Goal: Check status: Check status

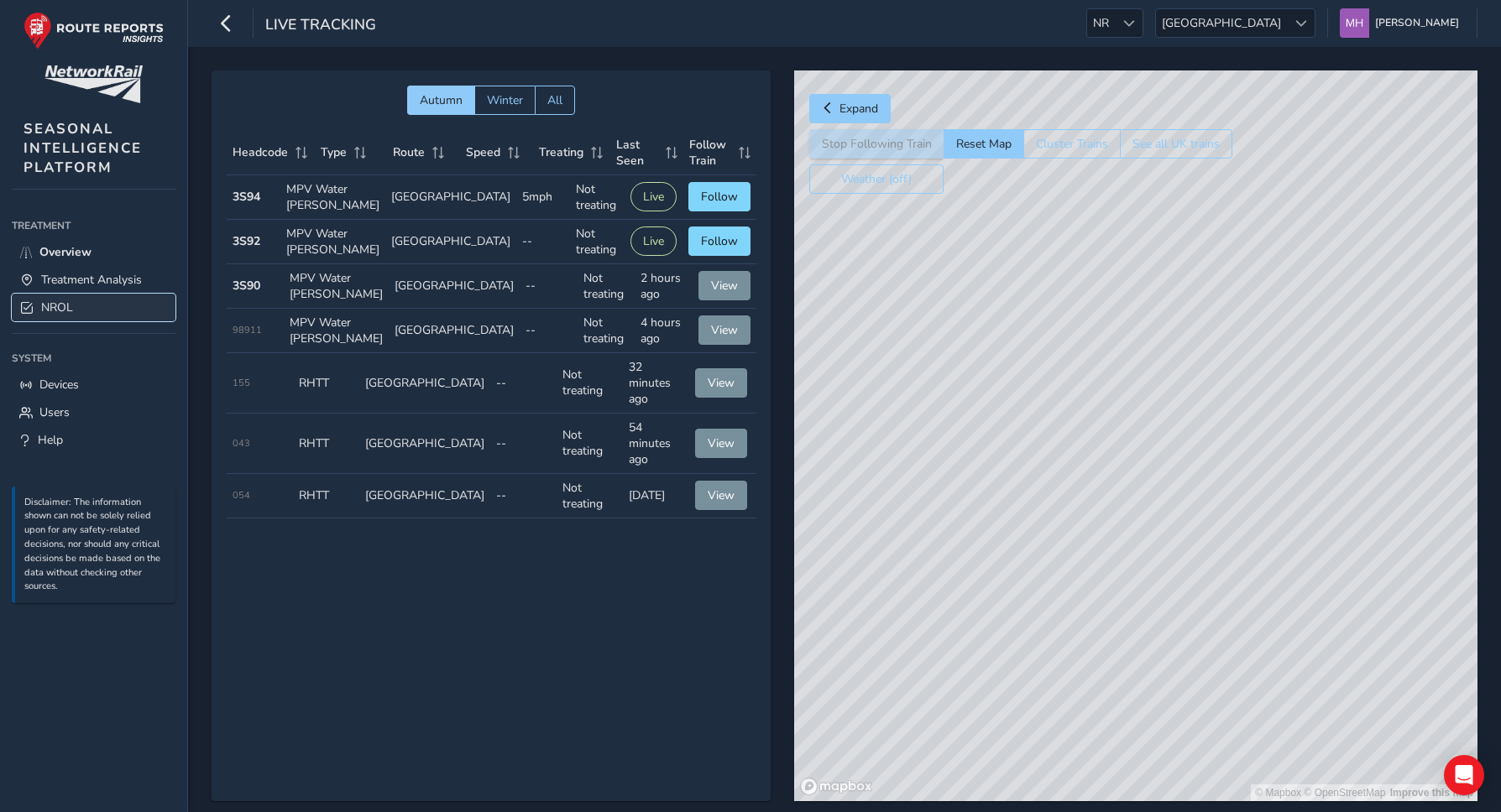
click at [71, 305] on span "NROL" at bounding box center [57, 307] width 32 height 16
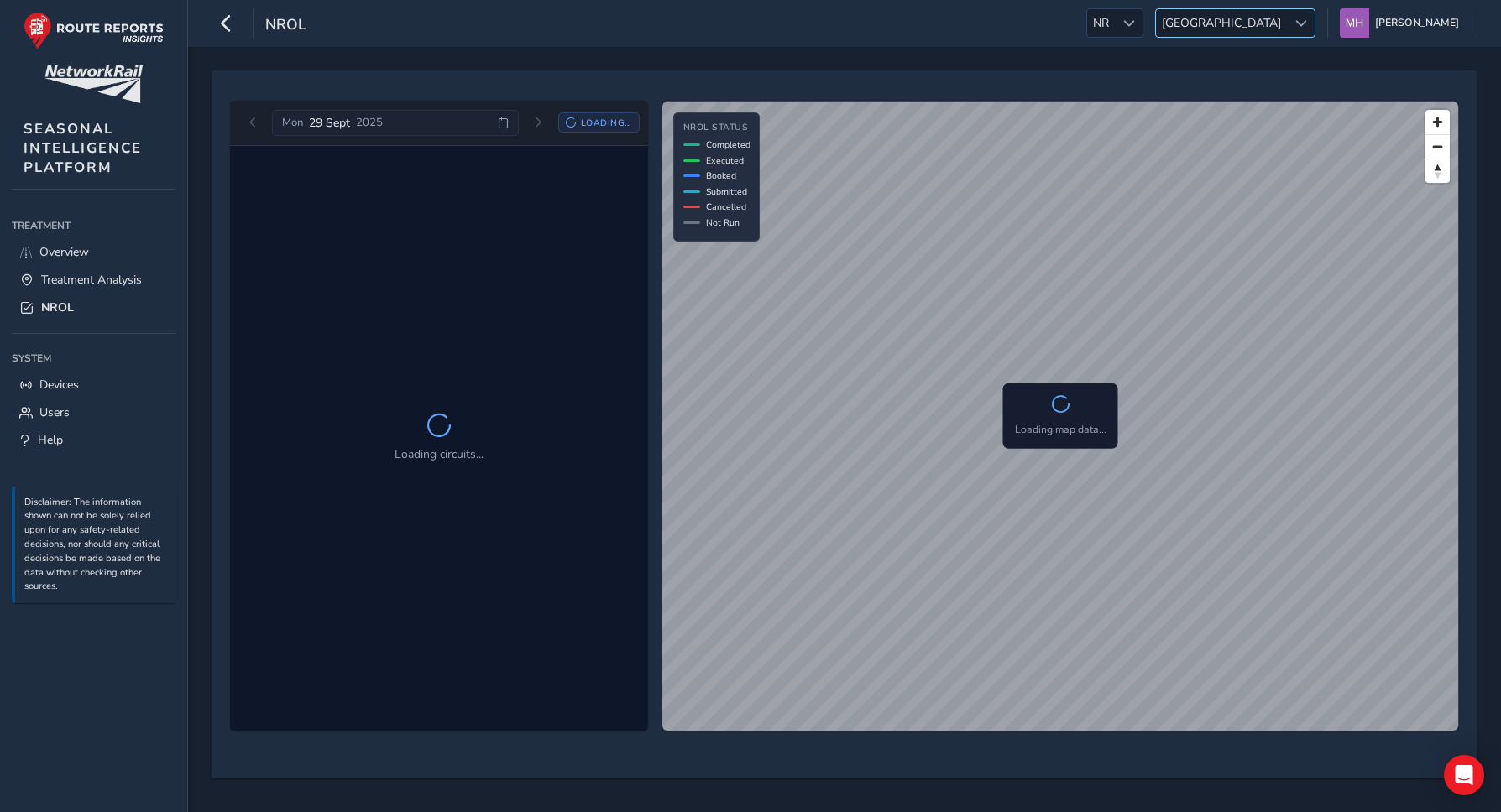
click at [1280, 18] on span "[GEOGRAPHIC_DATA]" at bounding box center [1221, 23] width 131 height 27
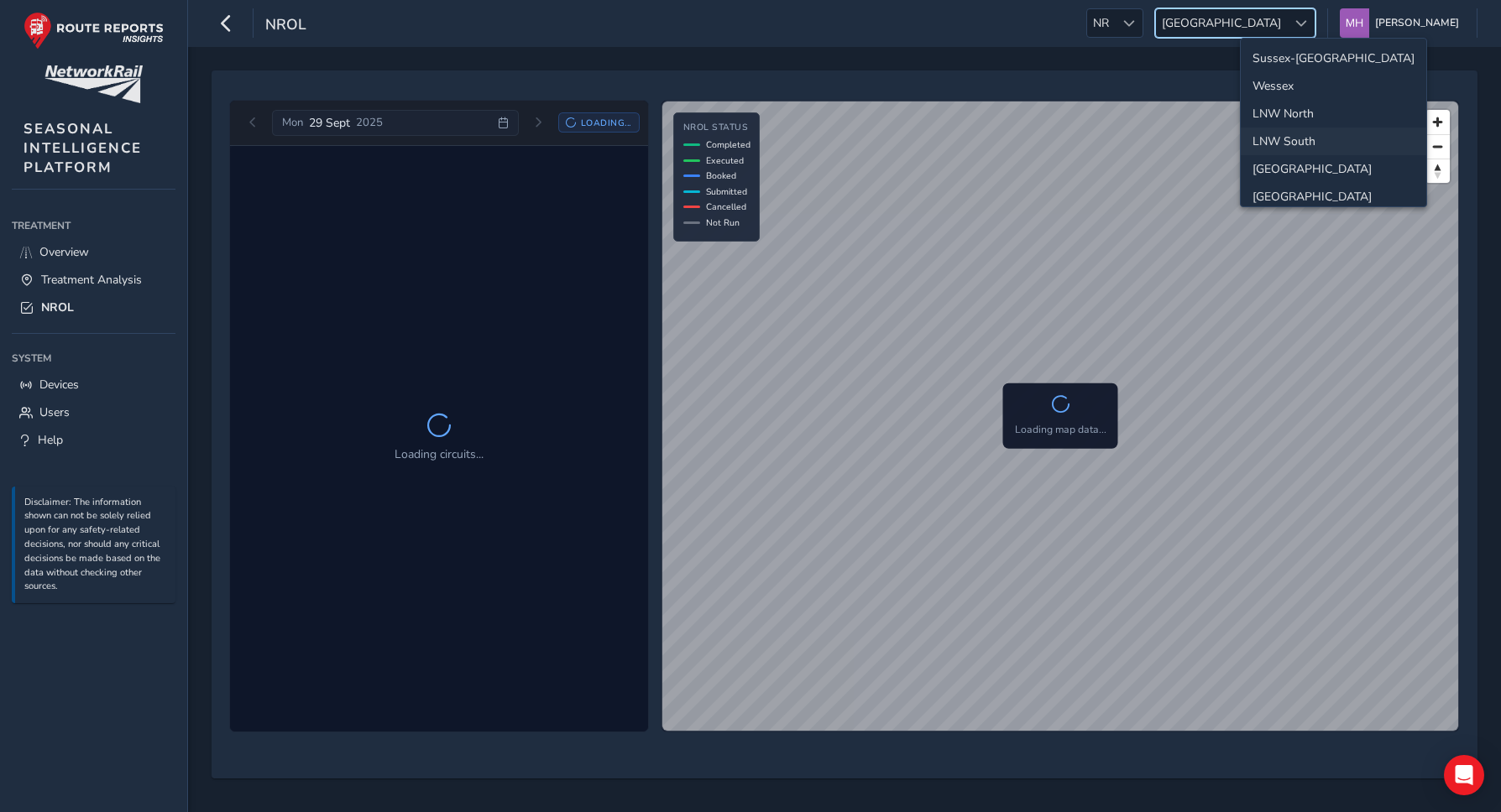
scroll to position [60, 0]
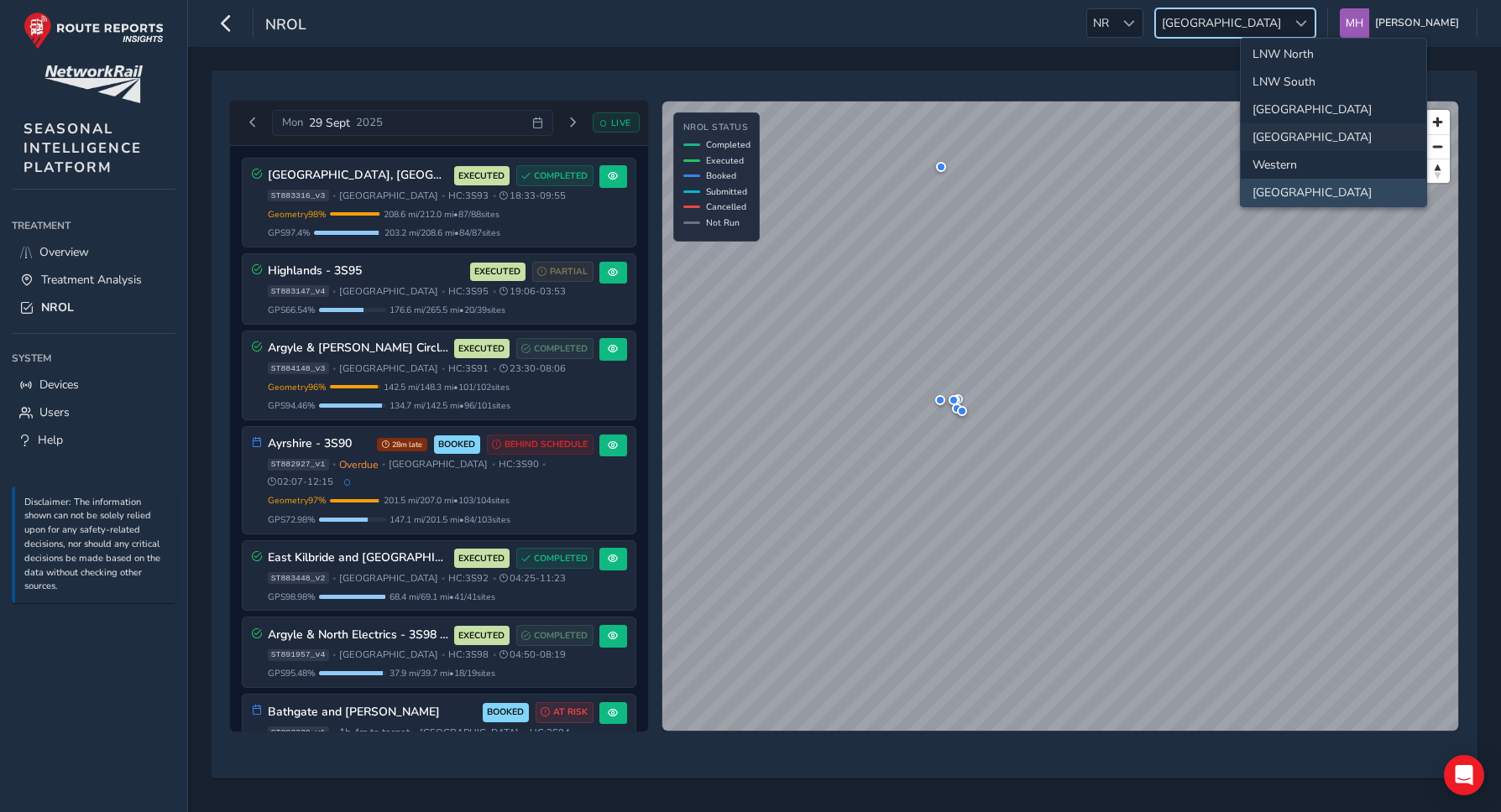
click at [1291, 138] on li "[GEOGRAPHIC_DATA]" at bounding box center [1333, 137] width 186 height 27
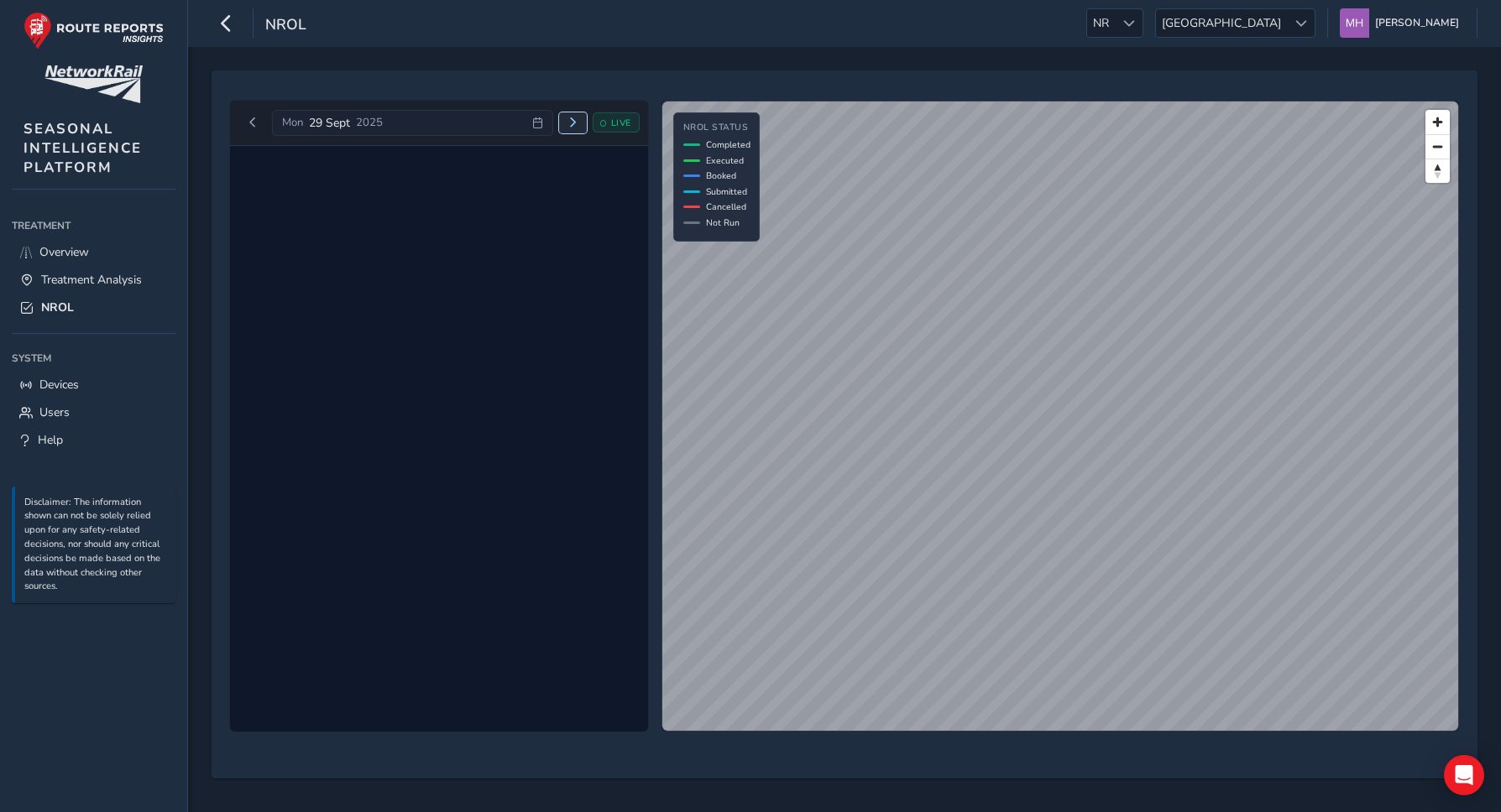
click at [574, 126] on span "Next day" at bounding box center [572, 122] width 10 height 10
click at [256, 121] on span "Previous day" at bounding box center [252, 122] width 10 height 10
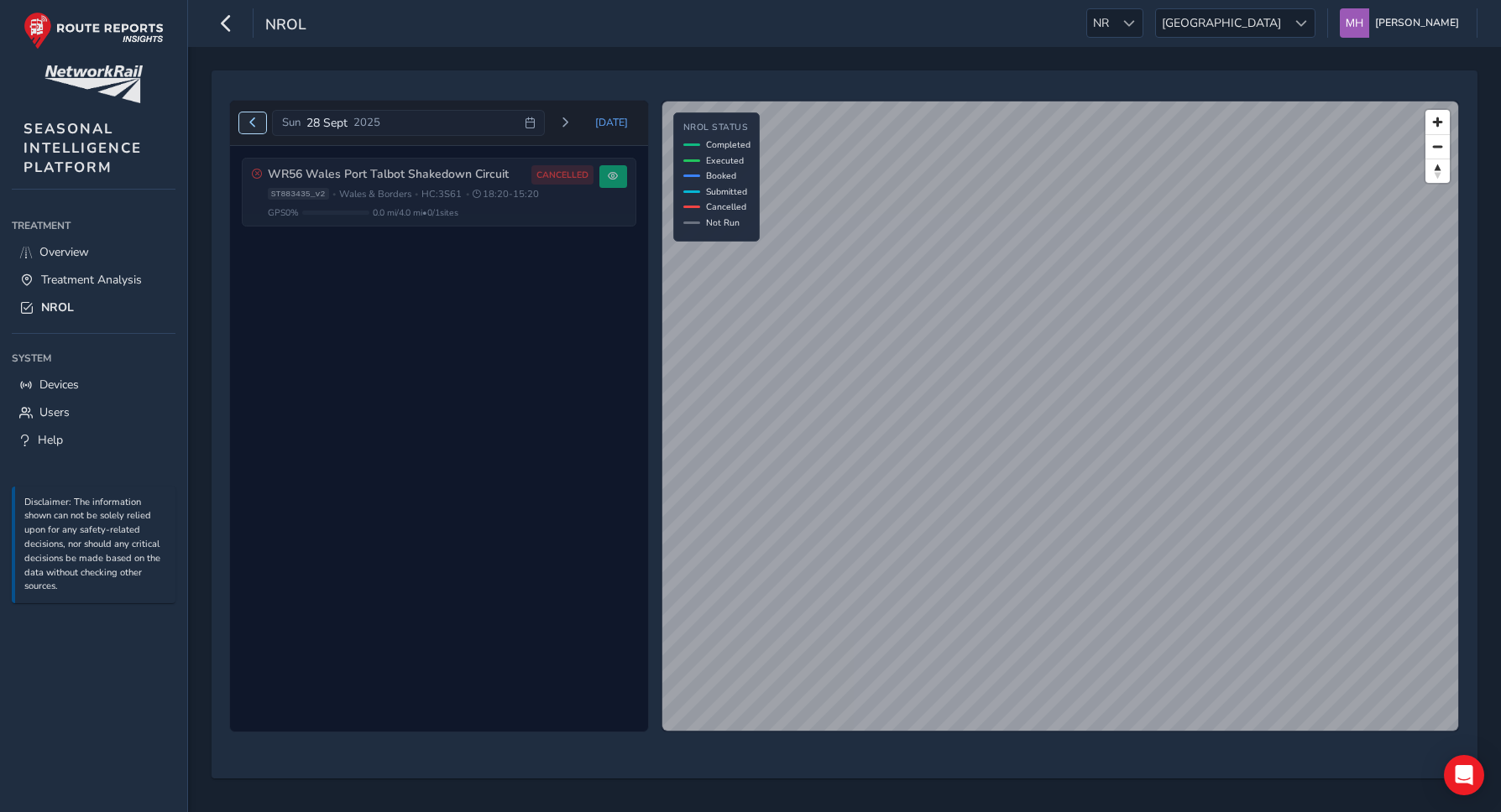
click at [256, 121] on span "Previous day" at bounding box center [252, 122] width 10 height 10
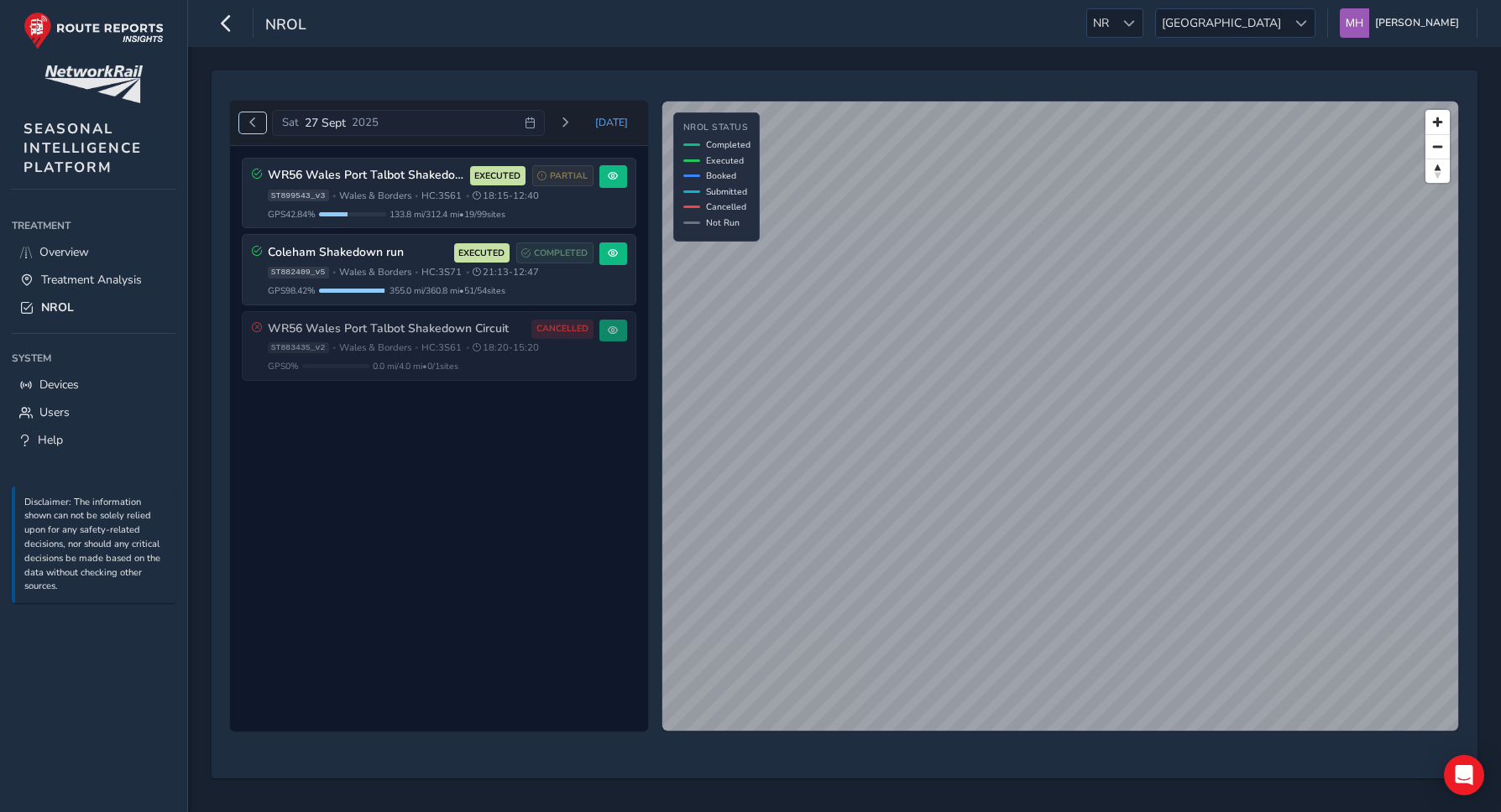
click at [256, 124] on span "Previous day" at bounding box center [252, 122] width 10 height 10
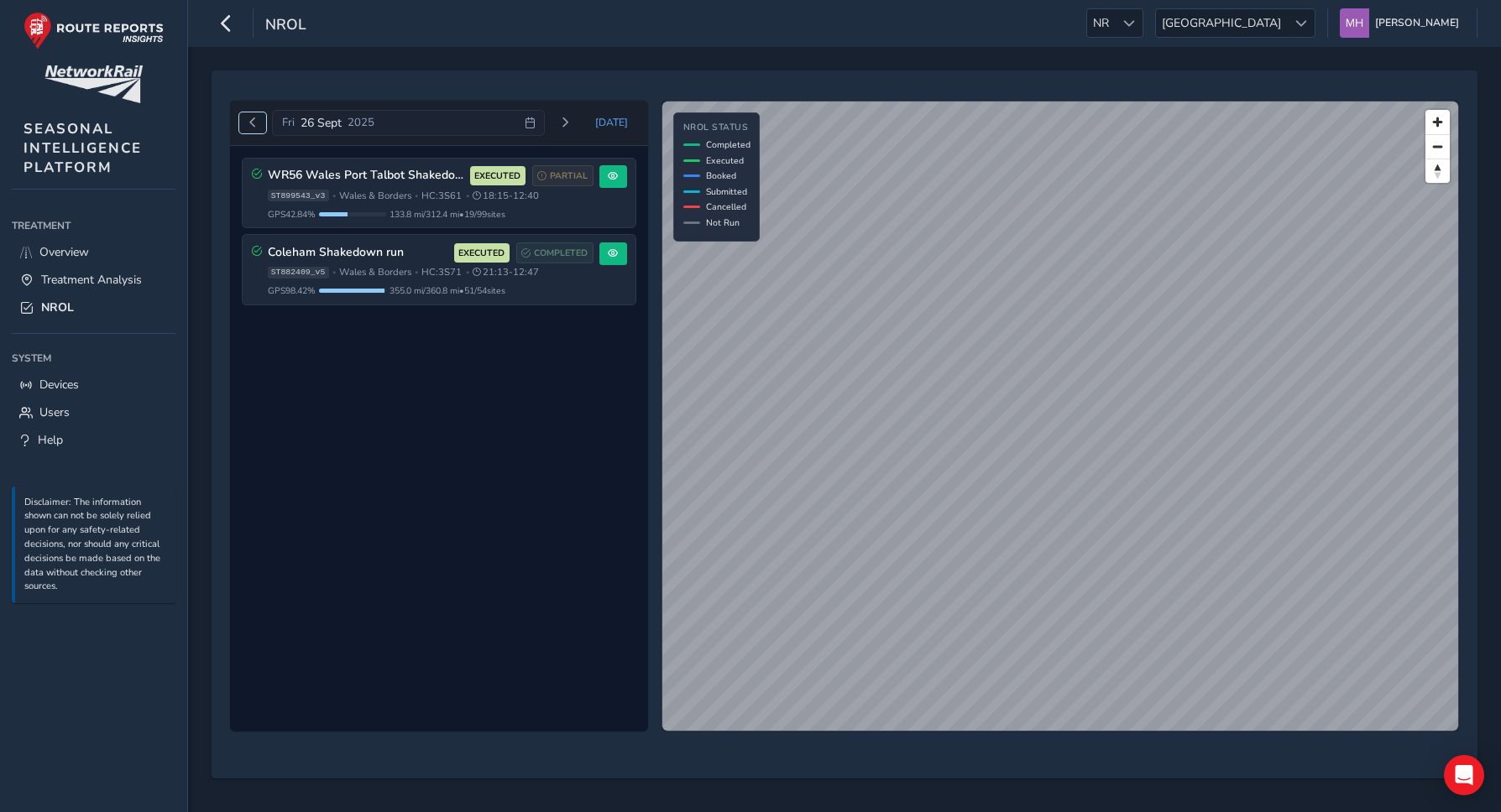
click at [256, 124] on span "Previous day" at bounding box center [252, 122] width 10 height 10
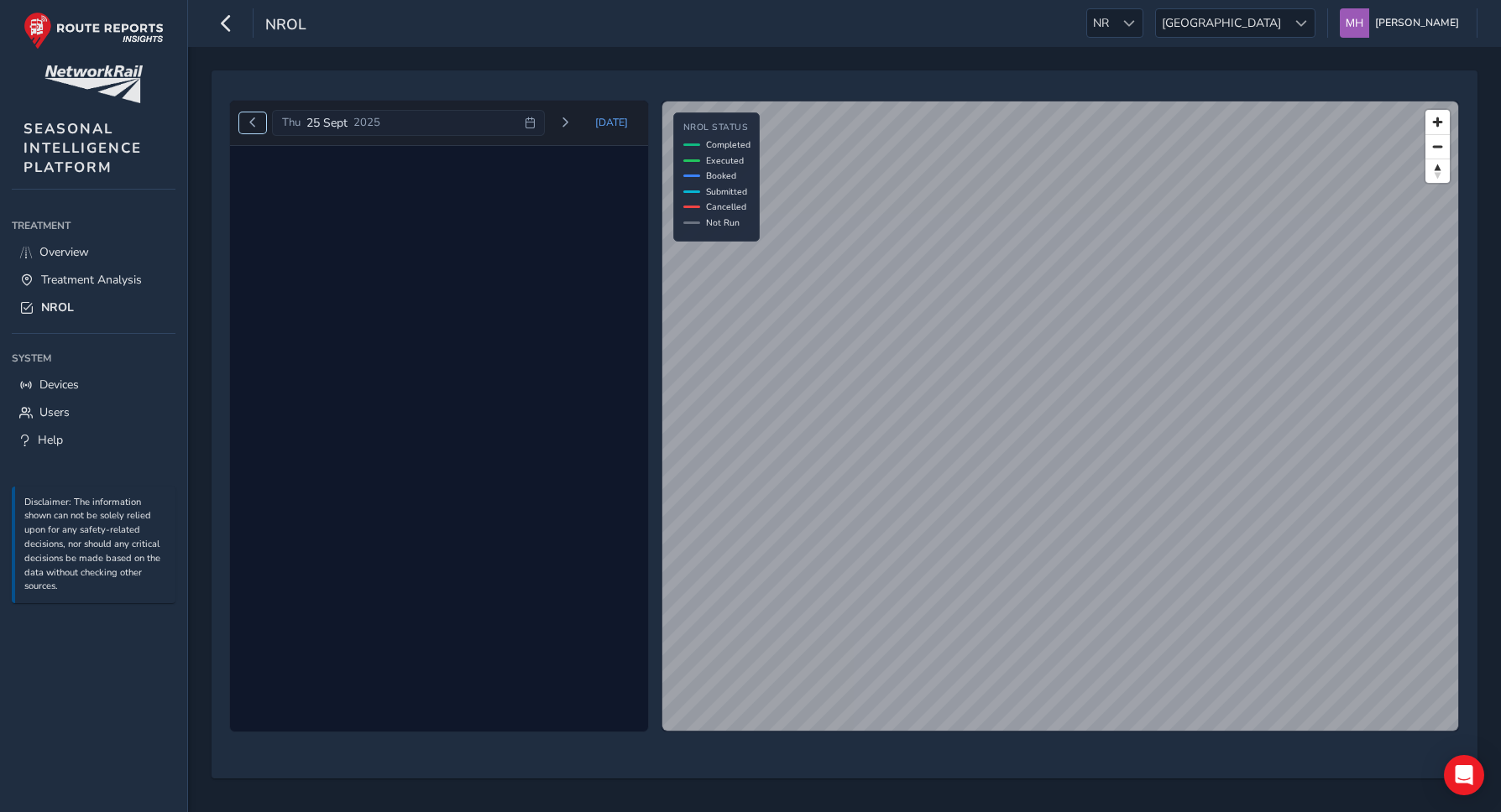
click at [256, 124] on span "Previous day" at bounding box center [252, 122] width 10 height 10
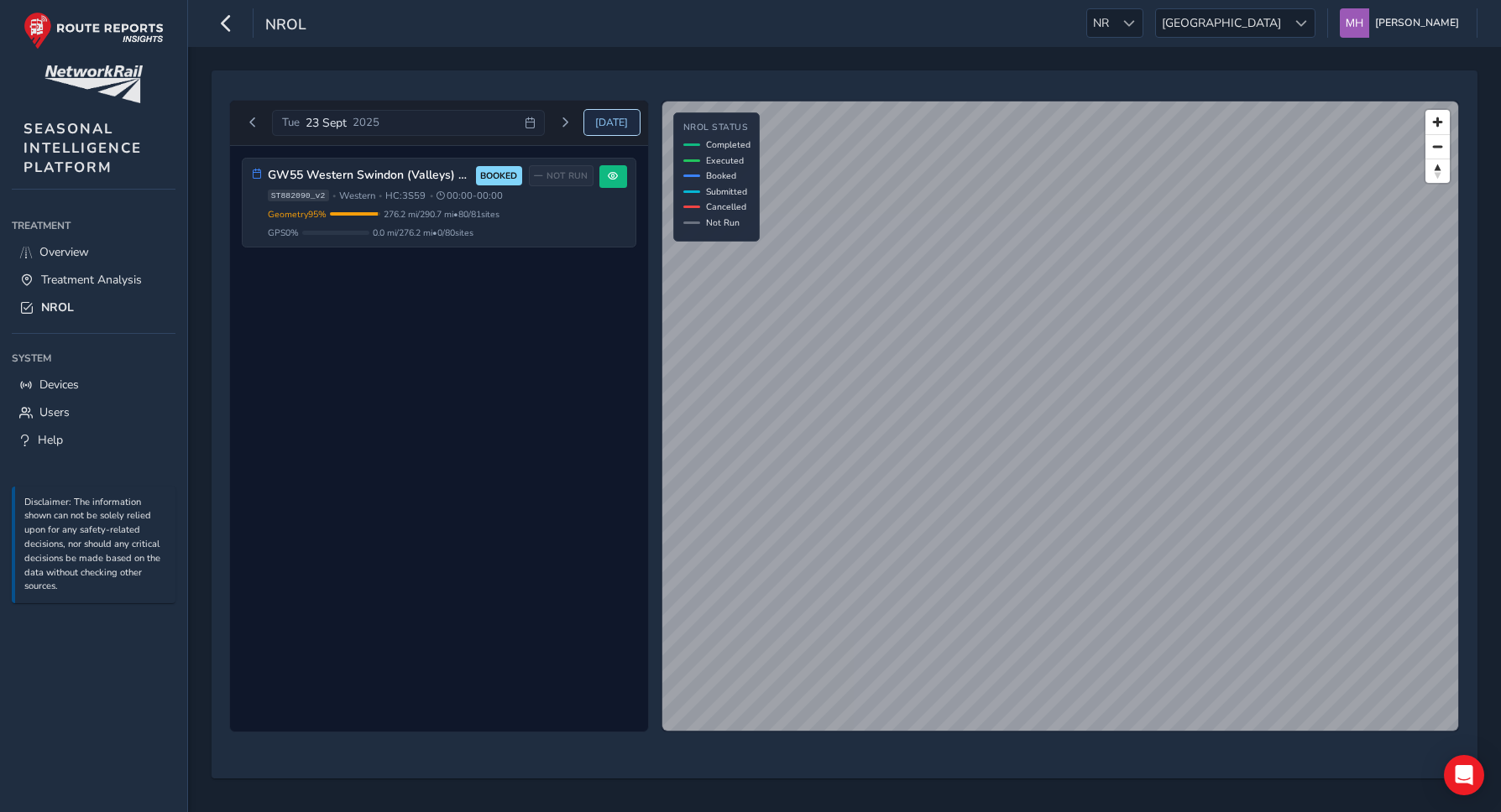
click at [607, 122] on span "[DATE]" at bounding box center [612, 123] width 33 height 14
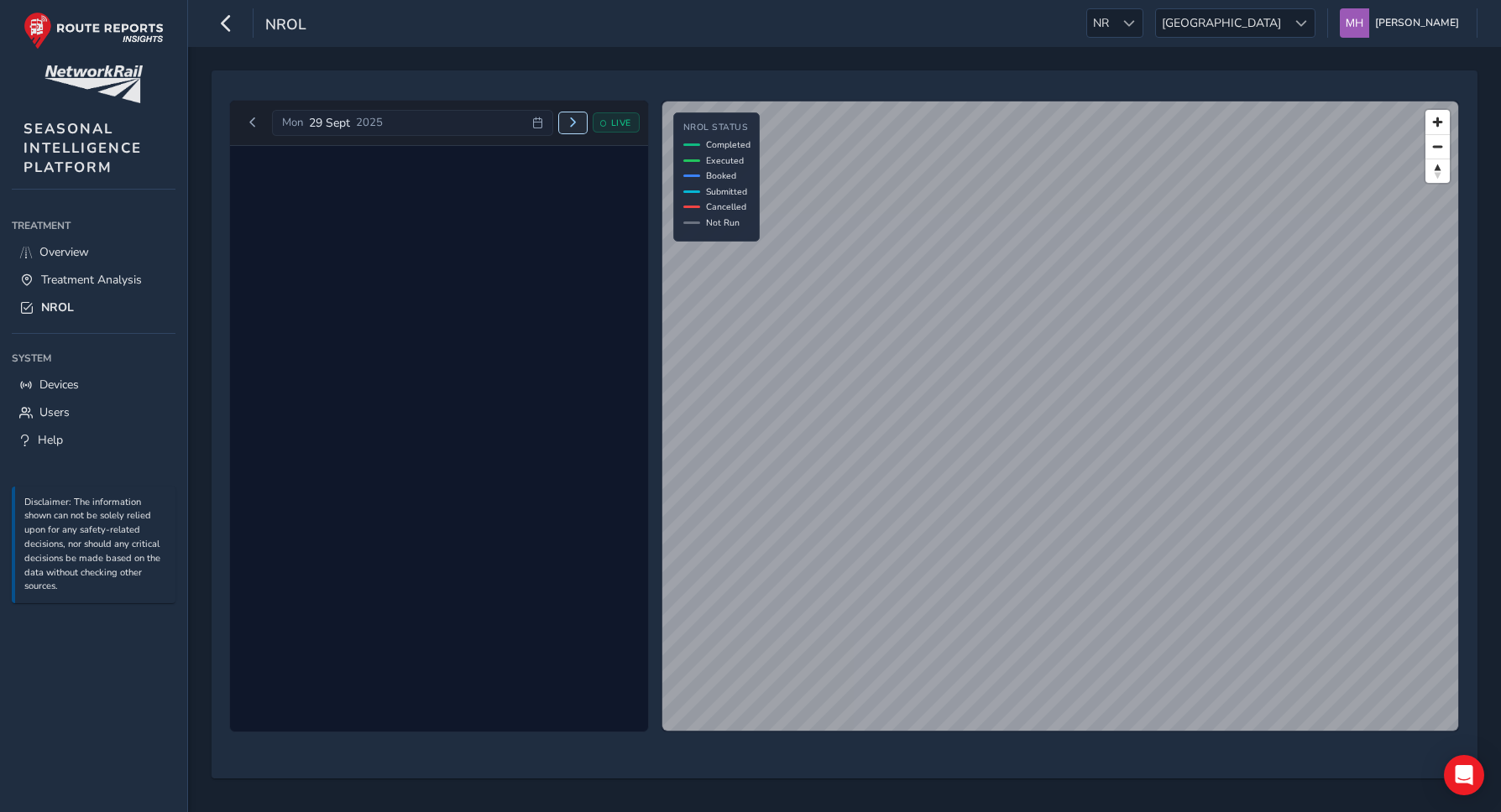
click at [571, 120] on span "Next day" at bounding box center [572, 122] width 10 height 10
click at [570, 121] on span "Next day" at bounding box center [564, 122] width 10 height 10
click at [571, 121] on icon at bounding box center [571, 122] width 10 height 10
